Goal: Information Seeking & Learning: Find specific fact

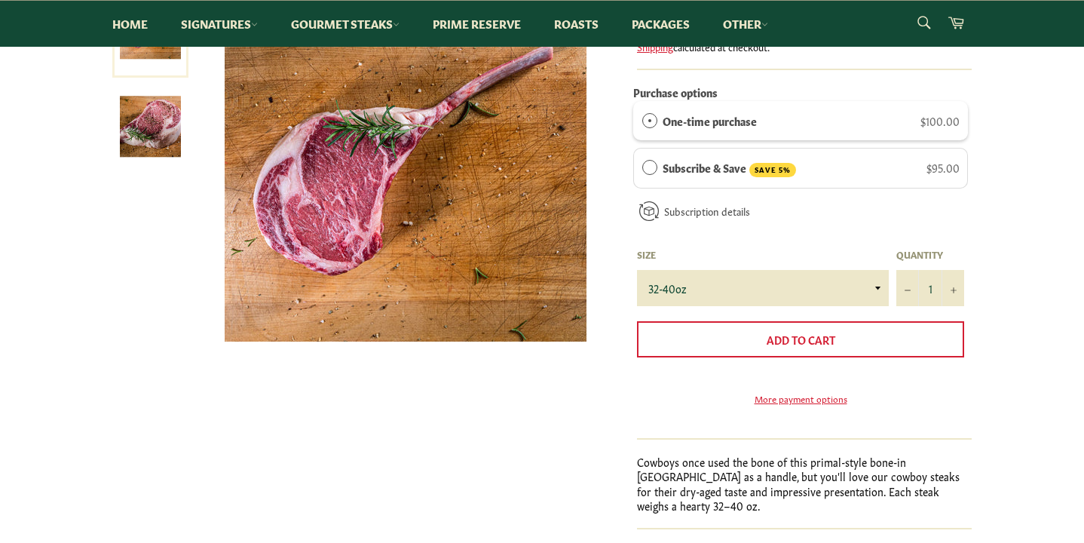
scroll to position [249, 0]
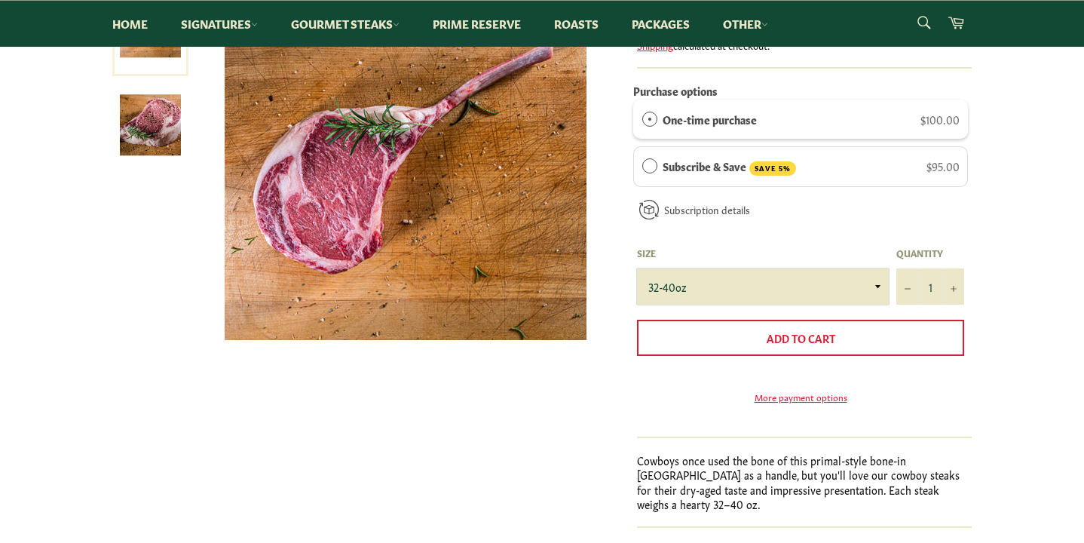
click at [879, 283] on select "32-40oz" at bounding box center [763, 286] width 252 height 36
click at [637, 268] on select "32-40oz" at bounding box center [763, 286] width 252 height 36
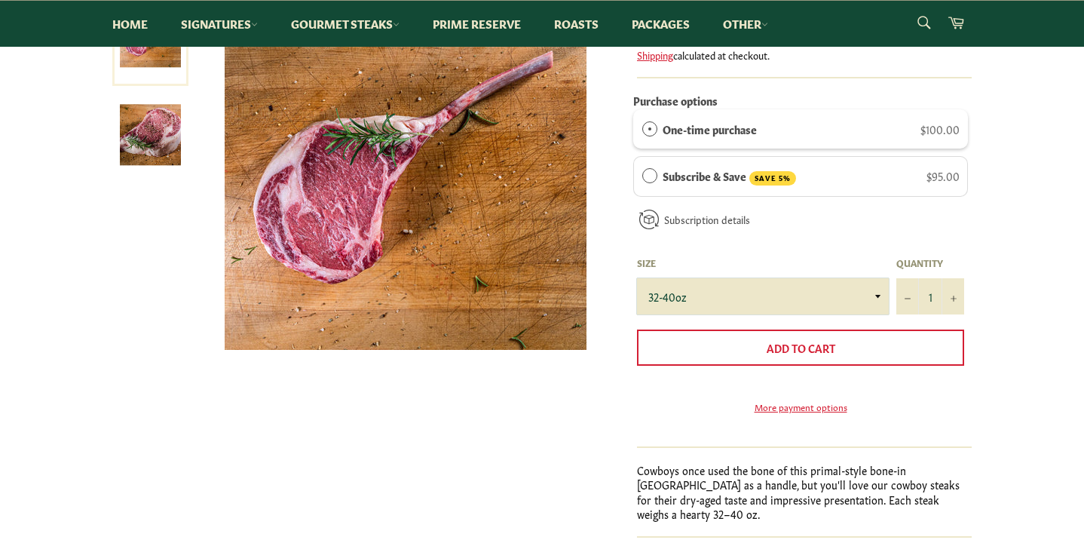
scroll to position [234, 0]
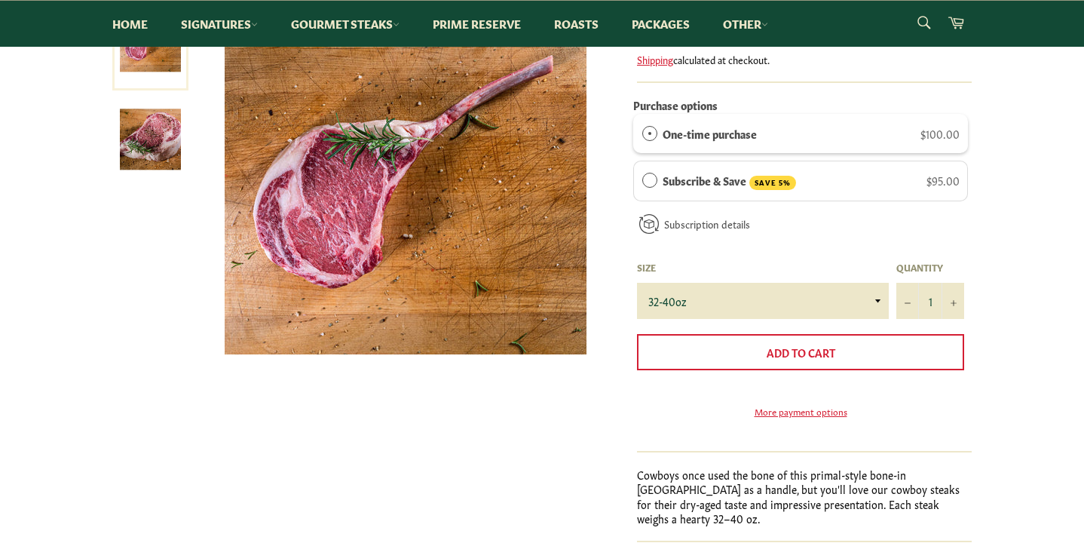
click at [164, 150] on img at bounding box center [150, 139] width 61 height 61
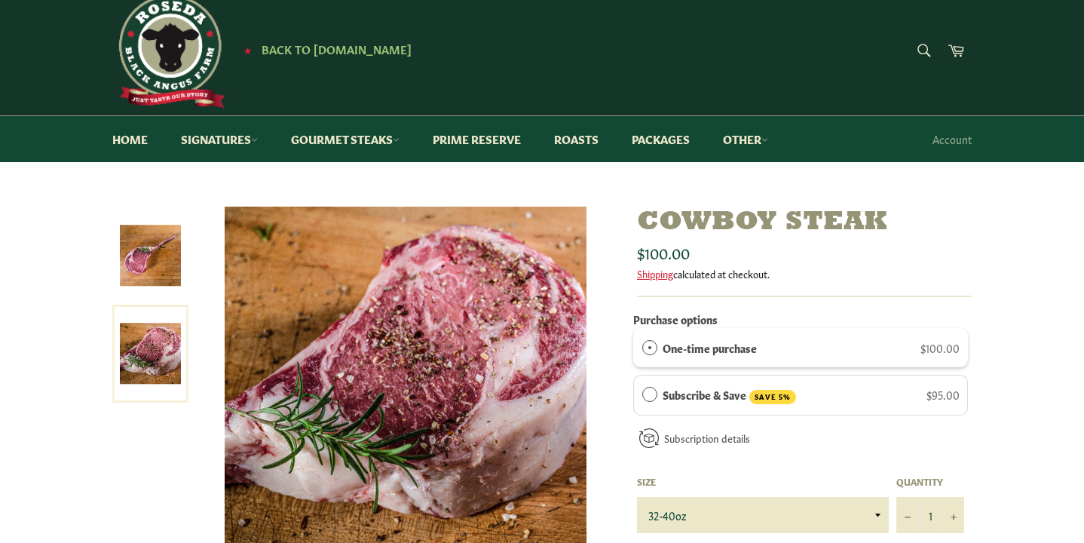
scroll to position [0, 0]
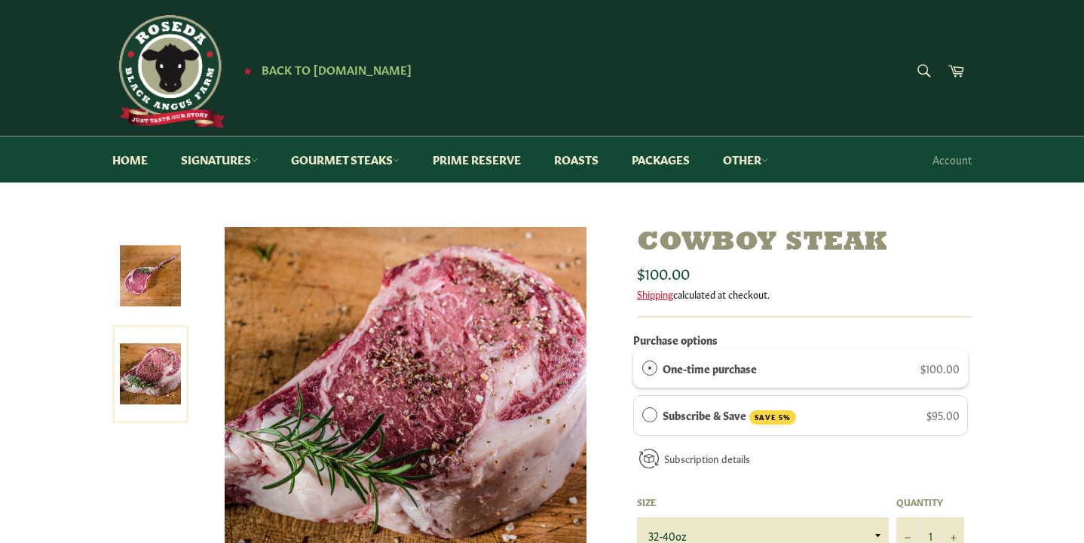
click at [919, 67] on form "Search Search" at bounding box center [923, 72] width 34 height 34
type input "[PERSON_NAME]"
click at [906, 55] on button "Search" at bounding box center [923, 71] width 34 height 32
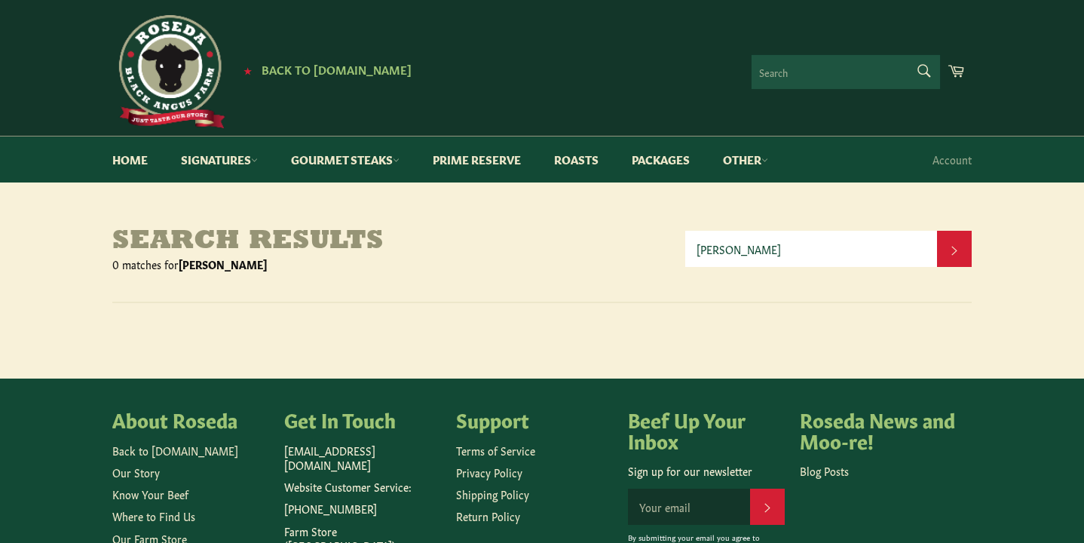
click at [920, 65] on form "Search Search" at bounding box center [845, 72] width 188 height 34
type input "shoulder"
click at [906, 55] on button "Search" at bounding box center [923, 71] width 34 height 32
